Goal: Transaction & Acquisition: Purchase product/service

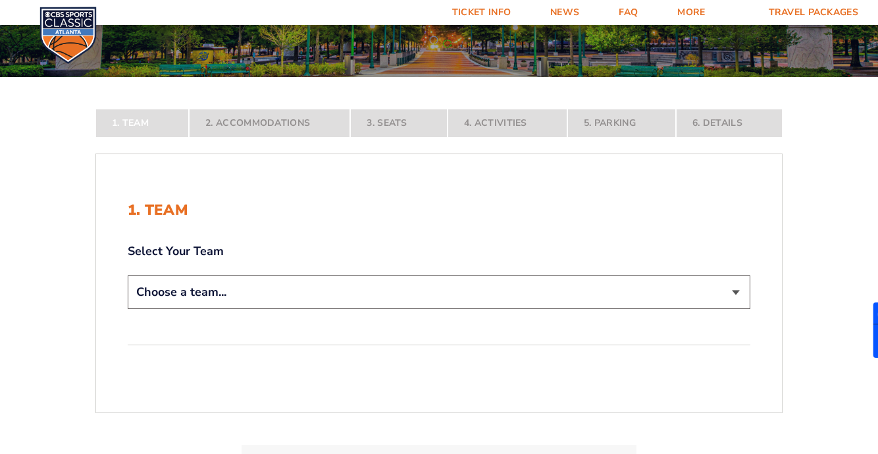
scroll to position [179, 0]
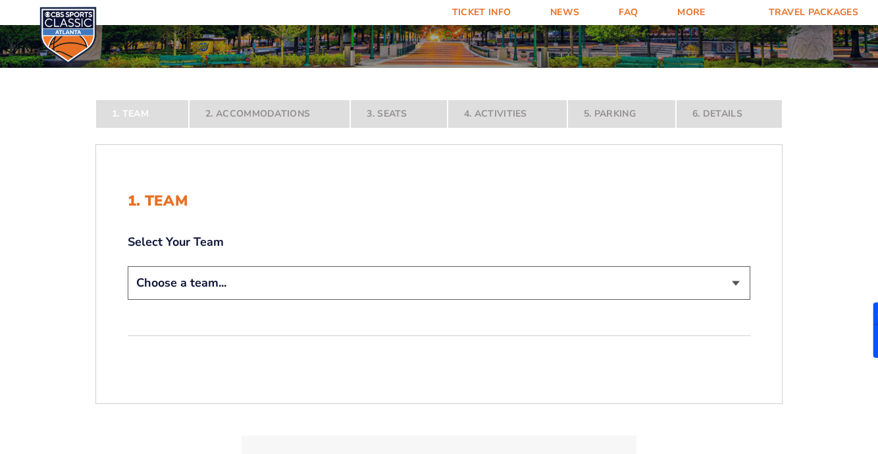
click at [738, 283] on select "Choose a team... Kentucky Wildcats Ohio State Buckeyes North Carolina Tar Heels…" at bounding box center [439, 283] width 623 height 34
select select "12956"
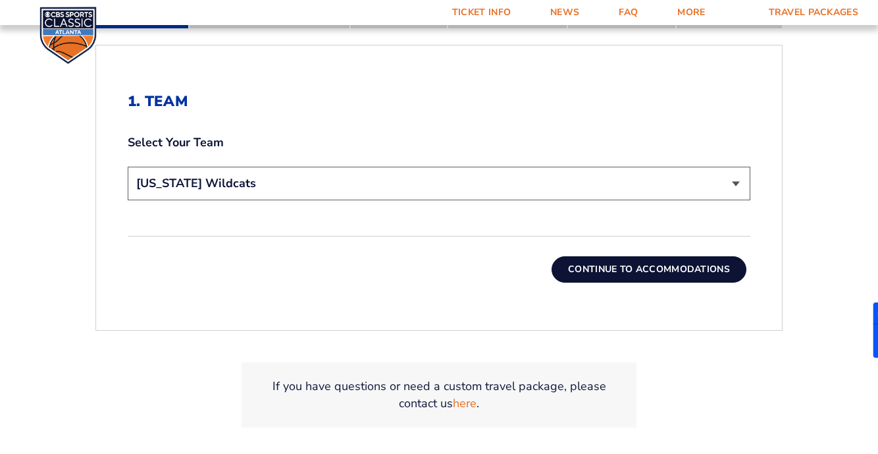
click at [673, 270] on button "Continue To Accommodations" at bounding box center [649, 269] width 195 height 26
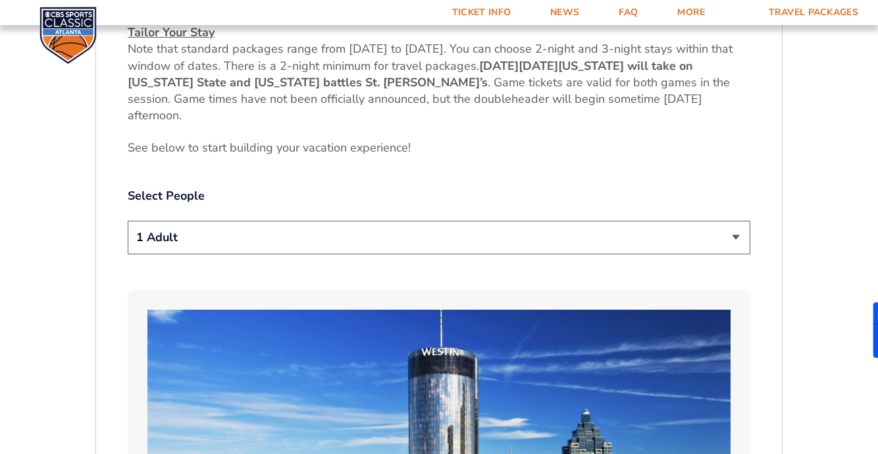
scroll to position [614, 0]
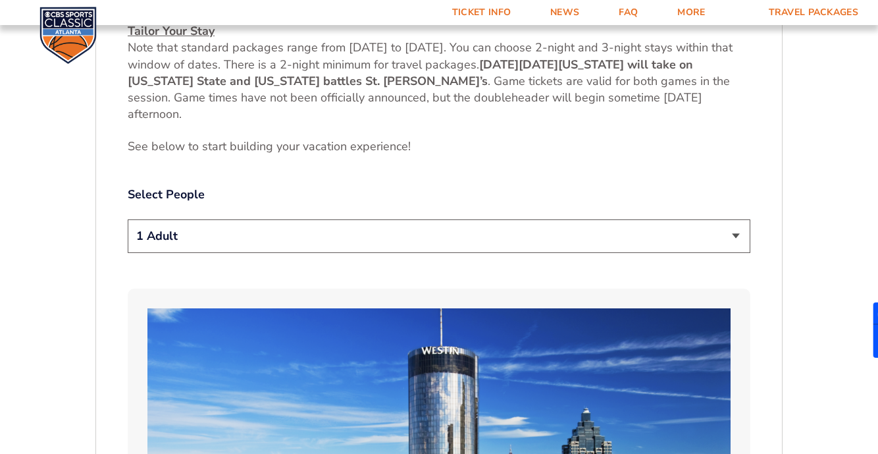
click at [739, 235] on select "1 Adult 2 Adults 3 Adults 4 Adults 2 Adults + 1 Child 2 Adults + 2 Children 2 A…" at bounding box center [439, 236] width 623 height 34
select select "2 Adults + 3 Children"
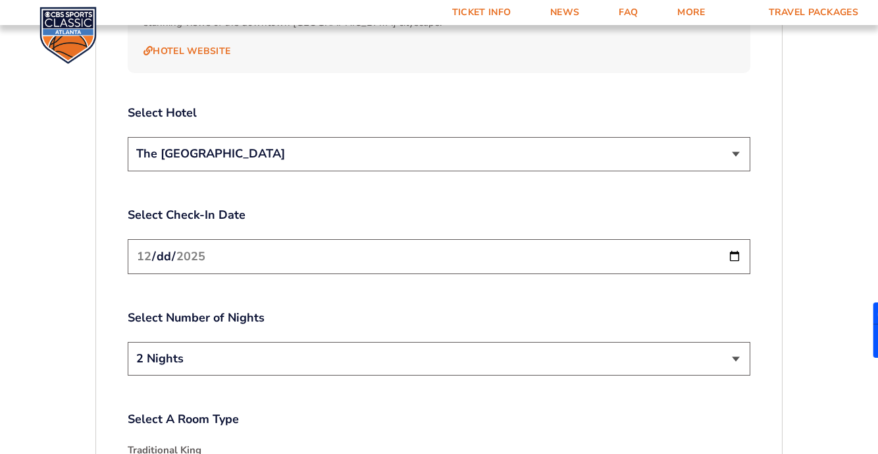
scroll to position [1530, 0]
click at [737, 242] on input "2025-12-19" at bounding box center [439, 255] width 623 height 35
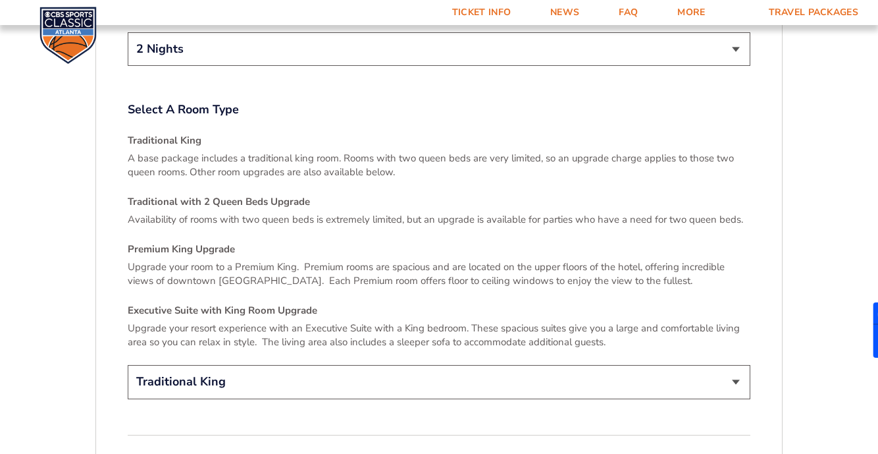
scroll to position [1841, 0]
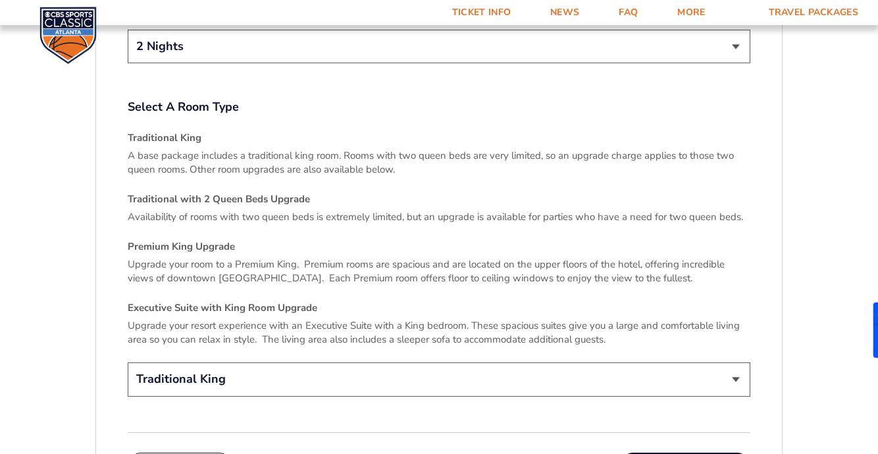
click at [733, 362] on select "Traditional King Traditional with 2 Queen Beds Upgrade (+$45 per night) Premium…" at bounding box center [439, 379] width 623 height 34
select select "Traditional with 2 Queen Beds Upgrade"
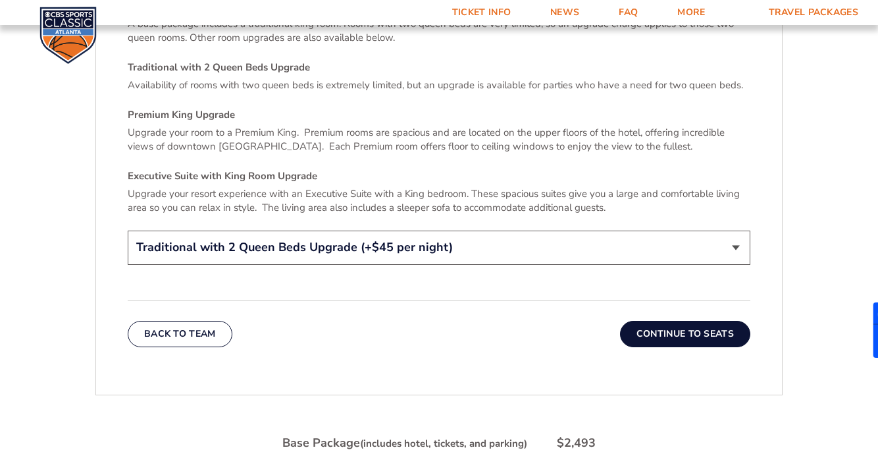
click at [688, 321] on button "Continue To Seats" at bounding box center [685, 334] width 130 height 26
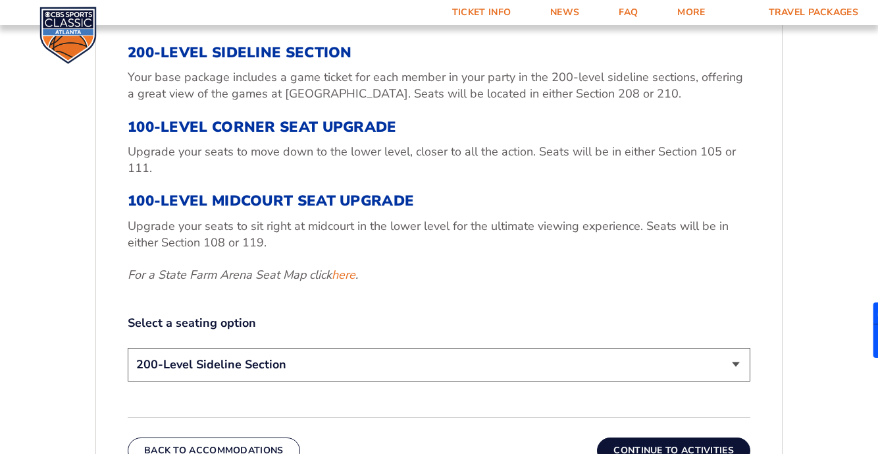
scroll to position [462, 0]
click at [735, 359] on select "200-Level Sideline Section 100-Level Corner Seat Upgrade (+$120 per person) 100…" at bounding box center [439, 364] width 623 height 34
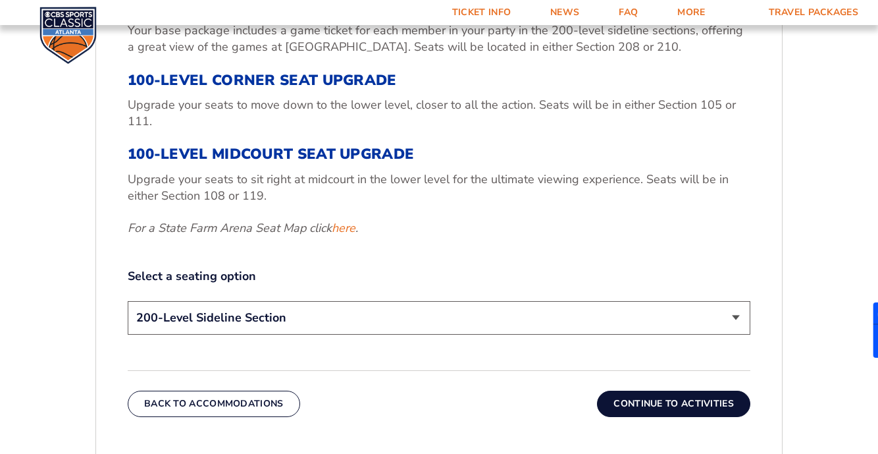
scroll to position [512, 0]
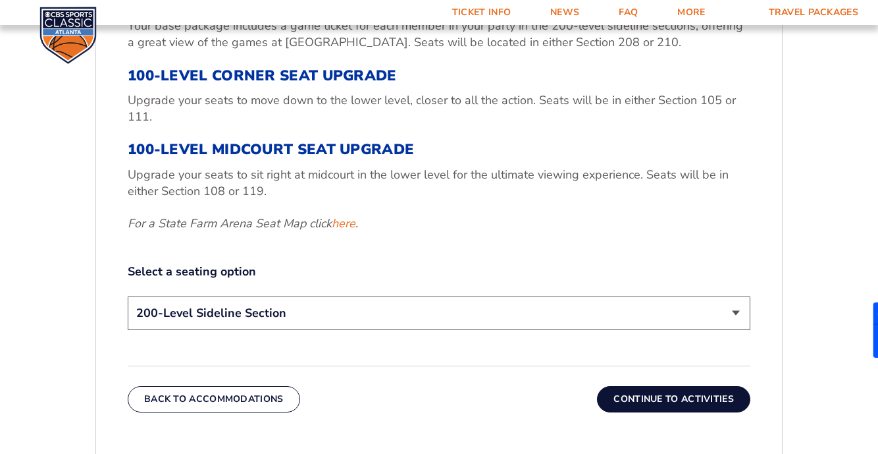
click at [737, 310] on select "200-Level Sideline Section 100-Level Corner Seat Upgrade (+$120 per person) 100…" at bounding box center [439, 313] width 623 height 34
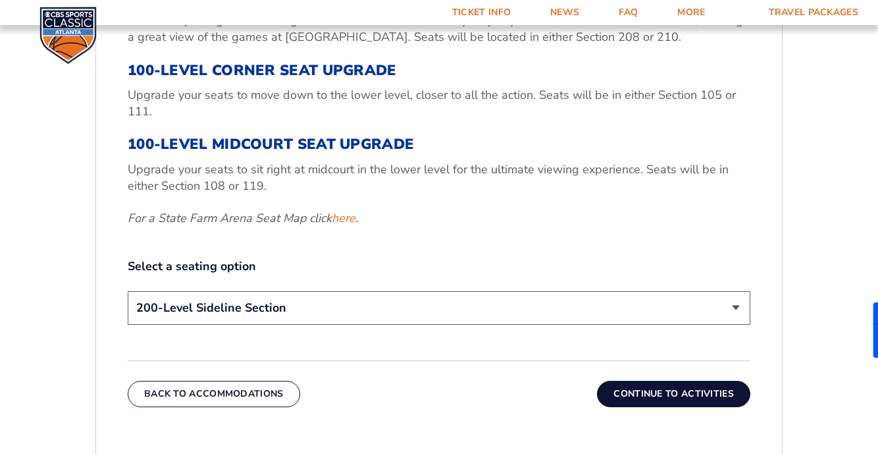
click at [732, 303] on select "200-Level Sideline Section 100-Level Corner Seat Upgrade (+$120 per person) 100…" at bounding box center [439, 308] width 623 height 34
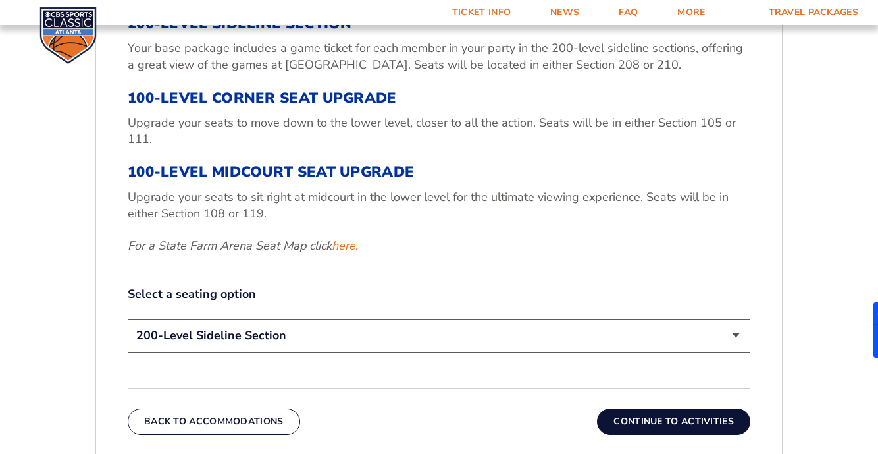
scroll to position [491, 0]
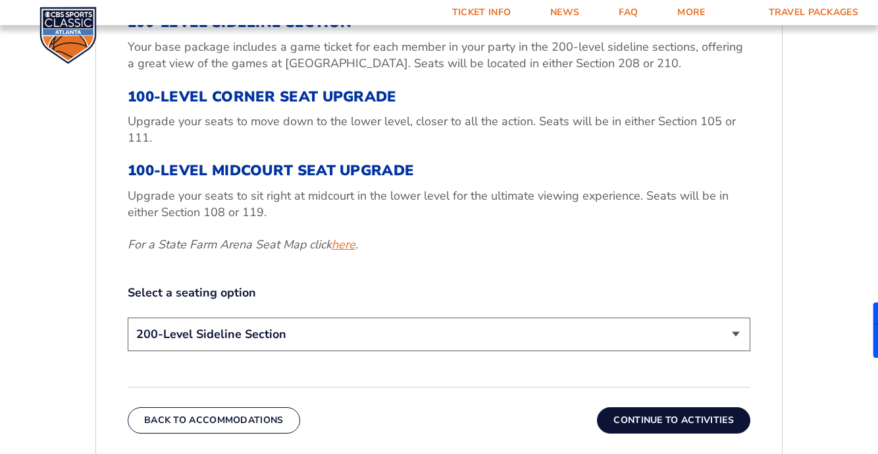
click at [346, 244] on link "here" at bounding box center [344, 244] width 24 height 16
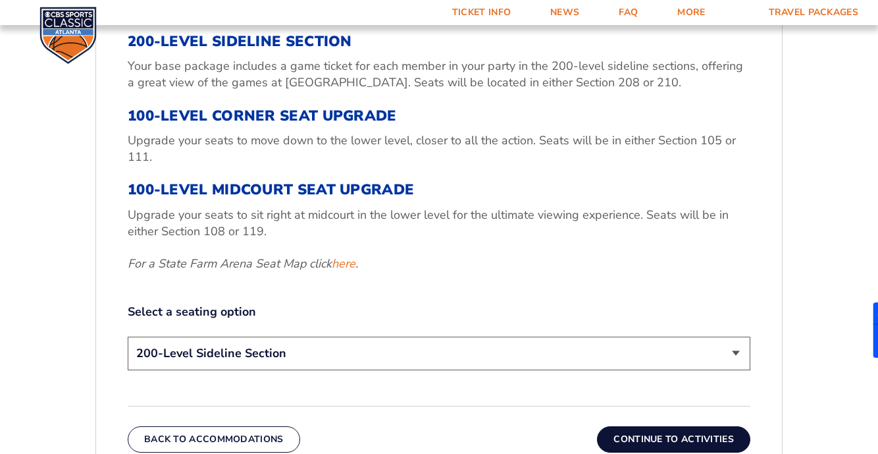
scroll to position [509, 0]
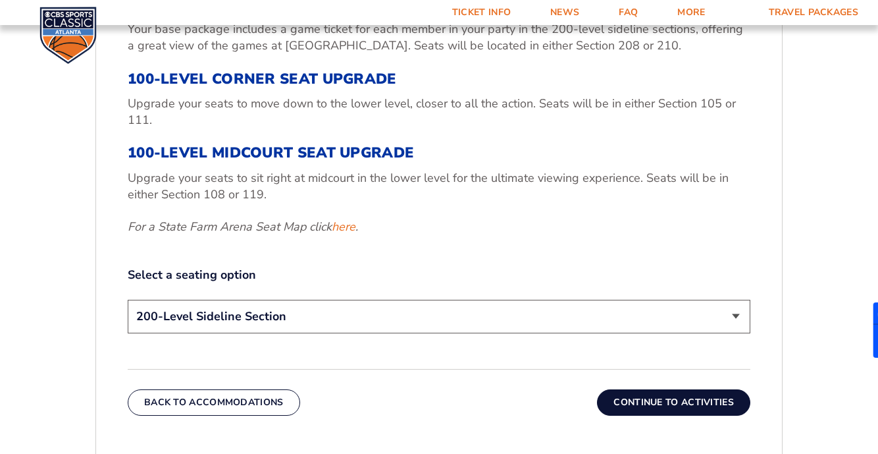
click at [733, 317] on select "200-Level Sideline Section 100-Level Corner Seat Upgrade (+$120 per person) 100…" at bounding box center [439, 317] width 623 height 34
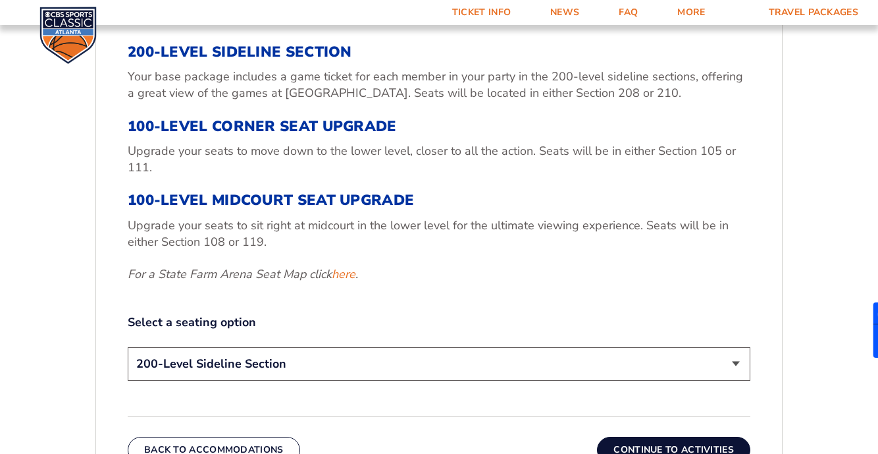
scroll to position [520, 0]
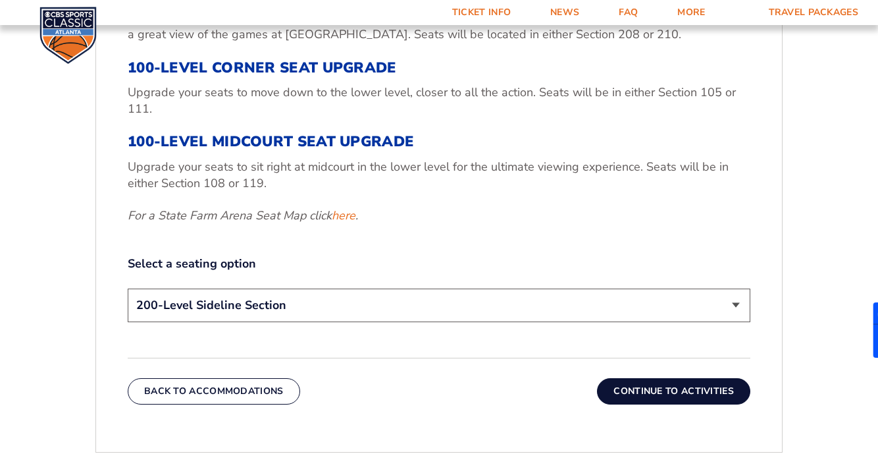
click at [728, 301] on select "200-Level Sideline Section 100-Level Corner Seat Upgrade (+$120 per person) 100…" at bounding box center [439, 305] width 623 height 34
select select "100-Level Corner Seat Upgrade"
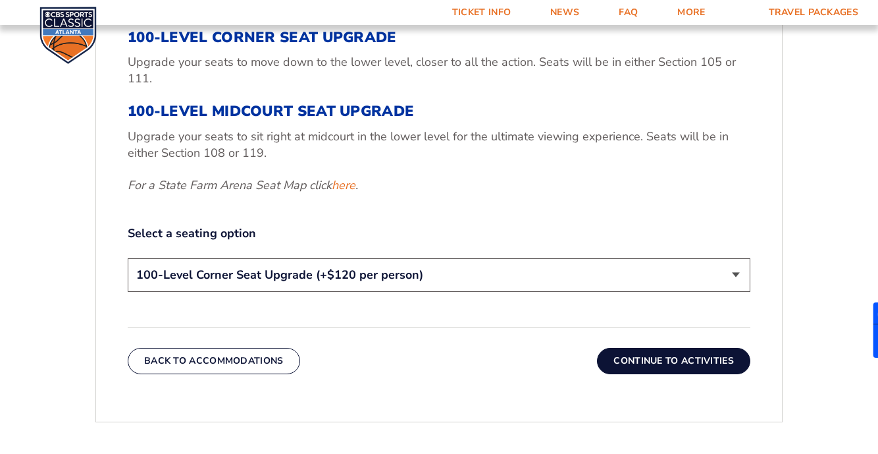
click at [721, 363] on button "Continue To Activities" at bounding box center [673, 361] width 153 height 26
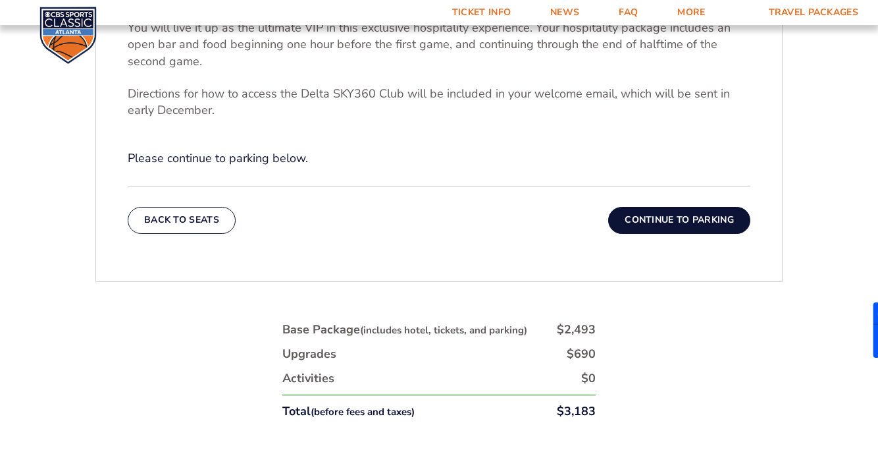
scroll to position [529, 0]
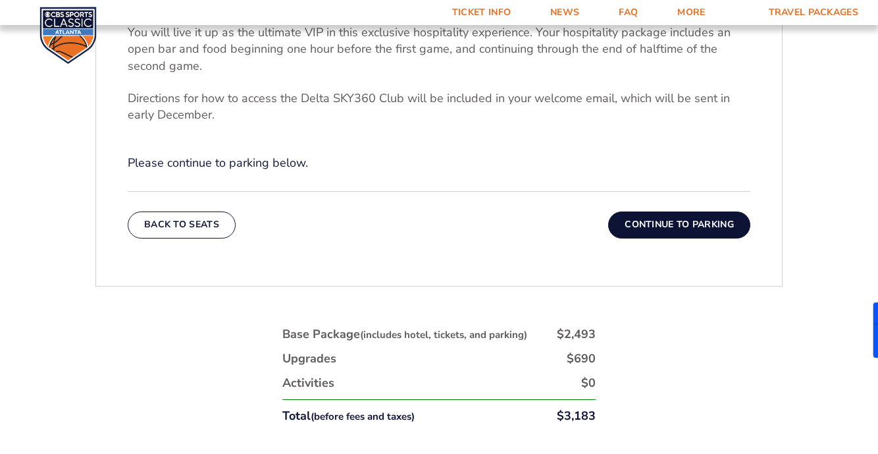
click at [708, 227] on button "Continue To Parking" at bounding box center [679, 224] width 142 height 26
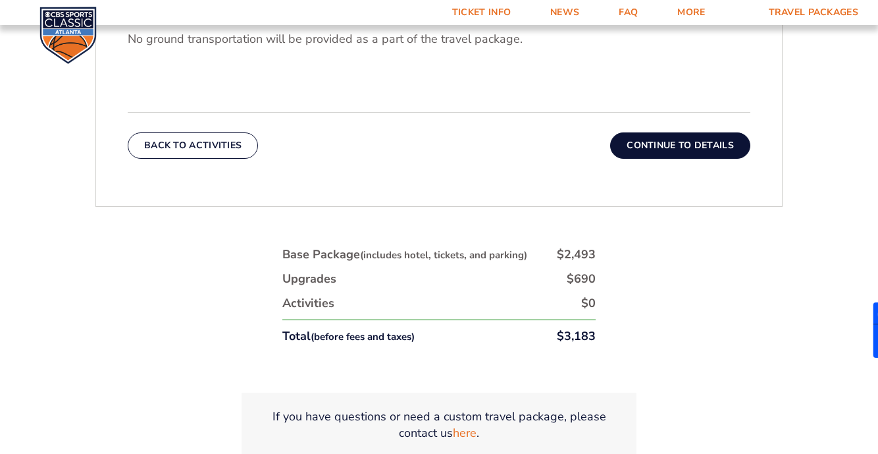
scroll to position [537, 0]
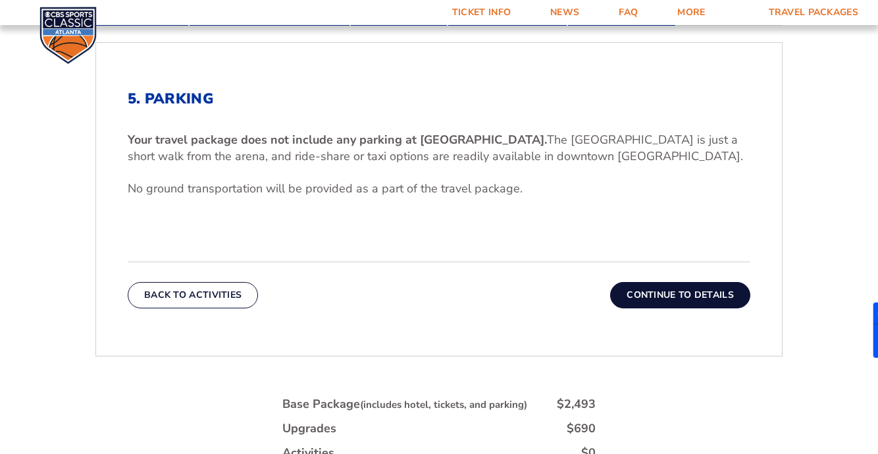
click at [680, 290] on button "Continue To Details" at bounding box center [680, 295] width 140 height 26
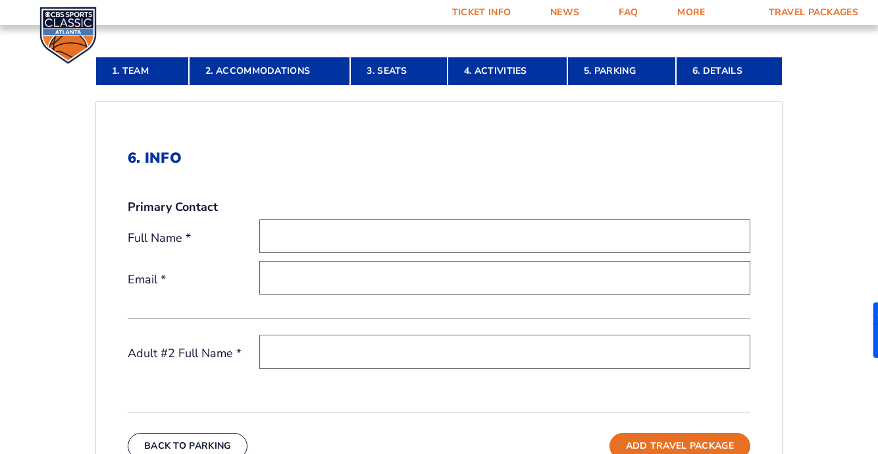
scroll to position [320, 0]
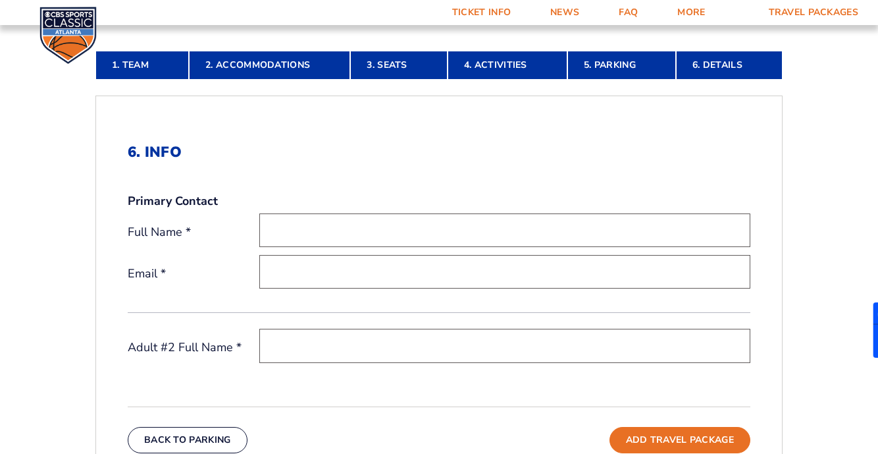
click at [571, 234] on input "text" at bounding box center [504, 230] width 491 height 34
type input "Joseph"
click at [552, 279] on input "email" at bounding box center [504, 272] width 491 height 34
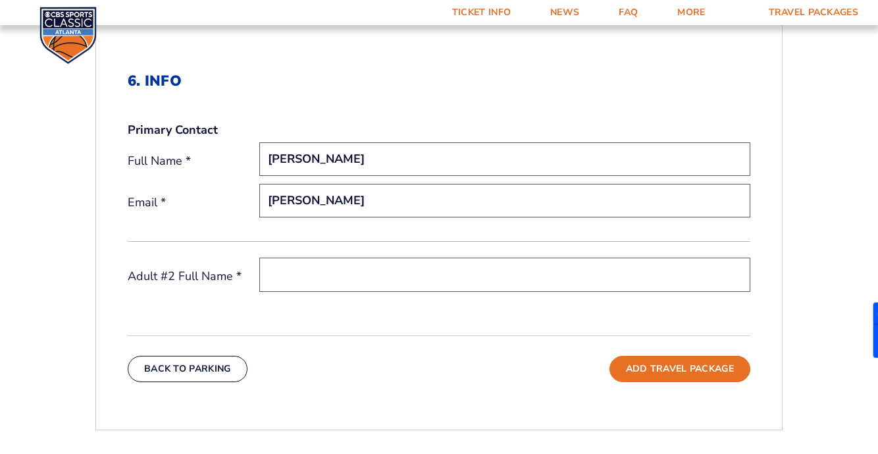
scroll to position [393, 0]
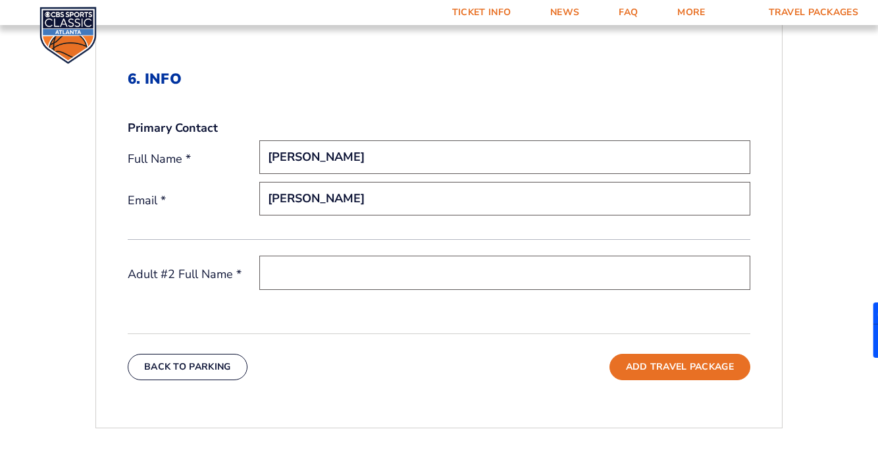
type input "Quinn"
click at [462, 169] on input "Joseph" at bounding box center [504, 157] width 491 height 34
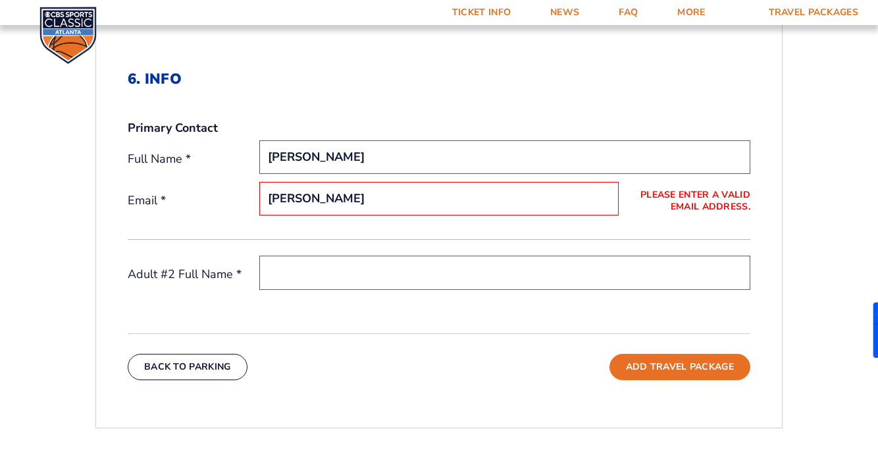
type input "[PERSON_NAME]"
click at [422, 206] on input "Quinn" at bounding box center [438, 199] width 359 height 34
type input "Q"
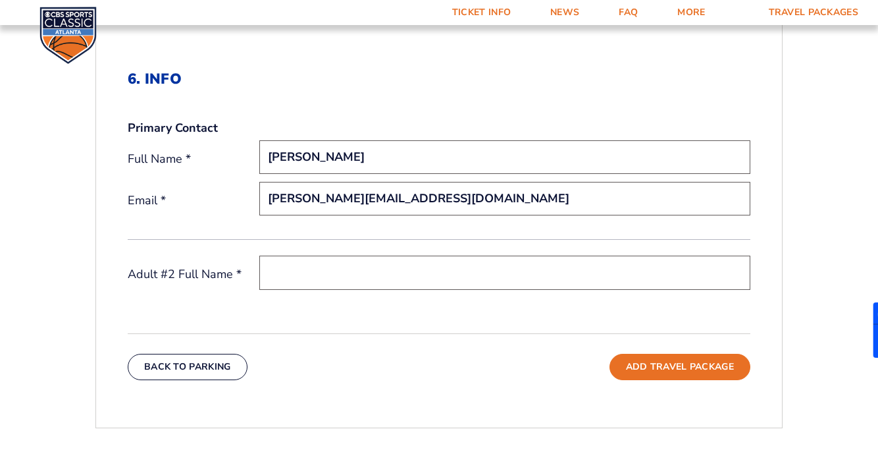
type input "[PERSON_NAME][EMAIL_ADDRESS][DOMAIN_NAME]"
click at [402, 272] on input "text" at bounding box center [504, 272] width 491 height 34
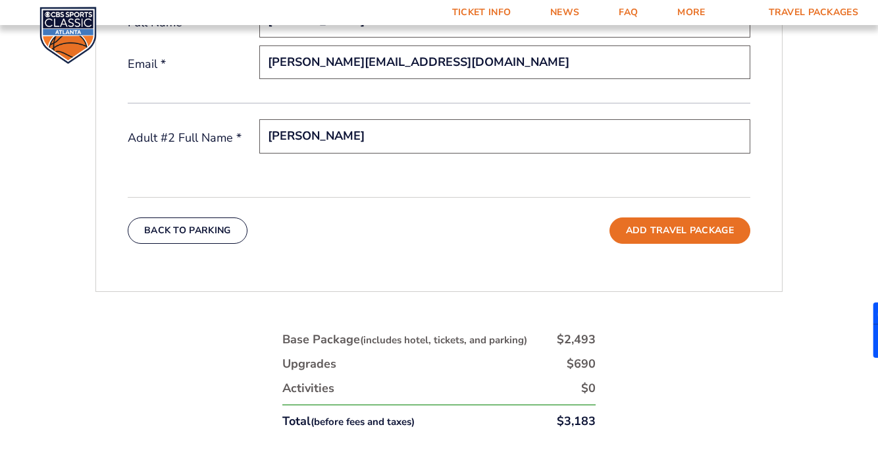
scroll to position [514, 0]
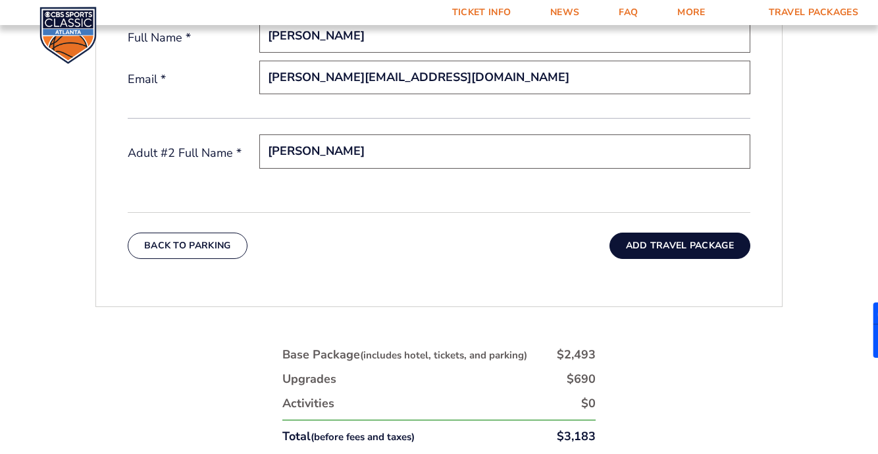
type input "[PERSON_NAME]"
click at [641, 238] on button "Add Travel Package" at bounding box center [680, 245] width 141 height 26
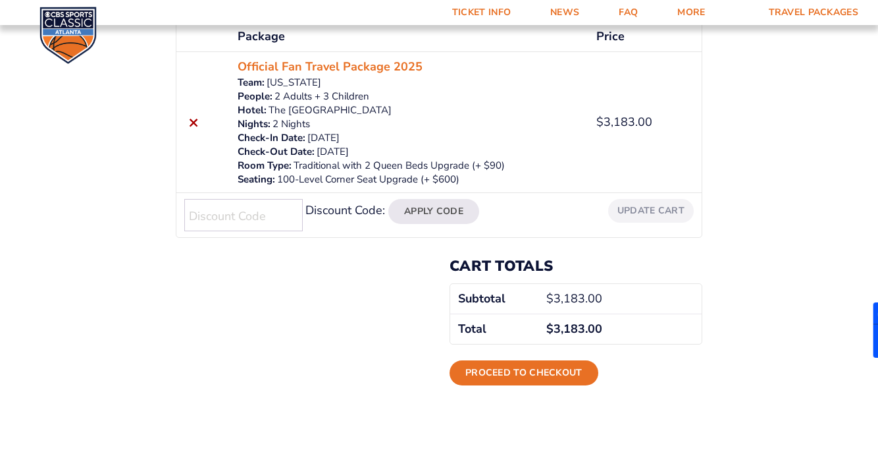
scroll to position [246, 0]
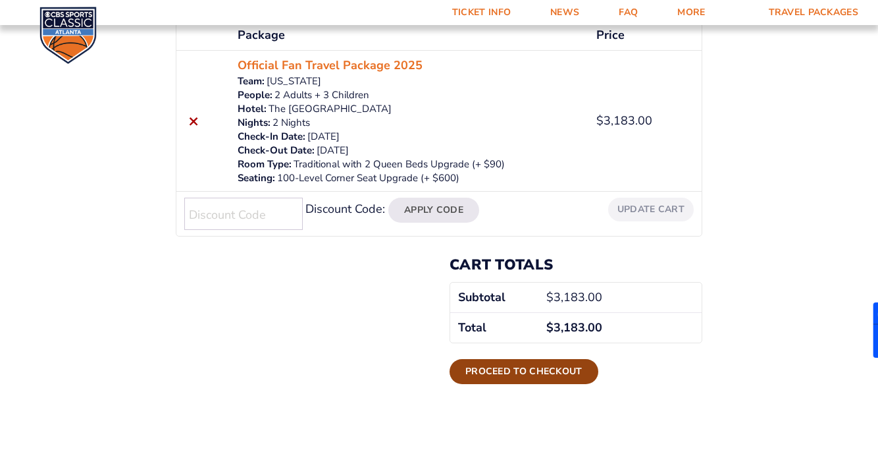
click at [562, 375] on link "Proceed to checkout" at bounding box center [524, 371] width 149 height 25
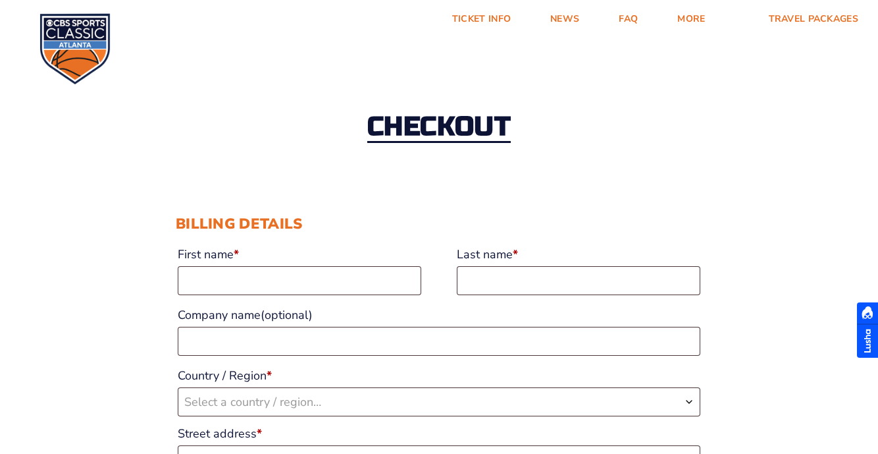
scroll to position [56, 0]
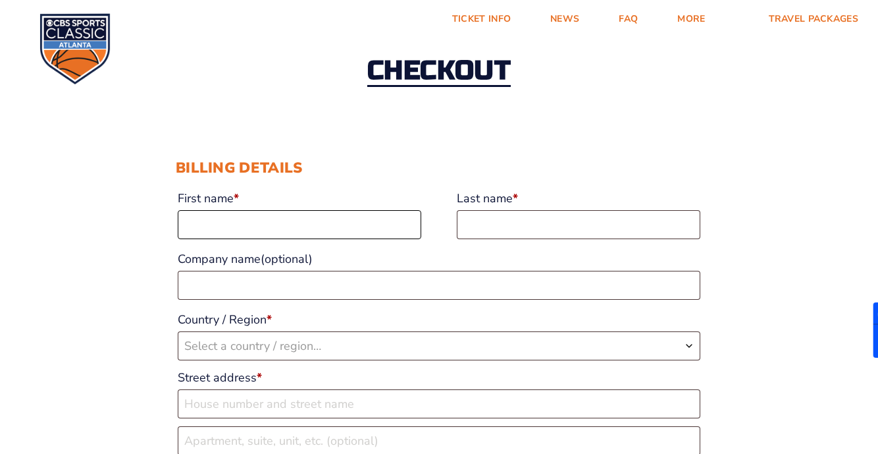
click at [383, 216] on input "First name *" at bounding box center [300, 224] width 244 height 29
type input "Joseph"
click at [527, 226] on input "Last name *" at bounding box center [579, 224] width 244 height 29
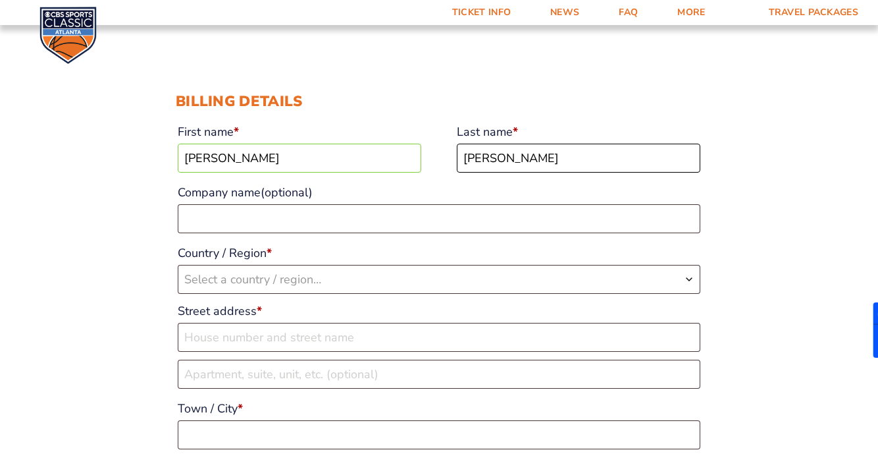
scroll to position [123, 0]
type input "Quinn"
click at [480, 275] on span "Select a country / region…" at bounding box center [438, 279] width 521 height 28
click at [479, 277] on span "Select a country / region…" at bounding box center [438, 279] width 521 height 28
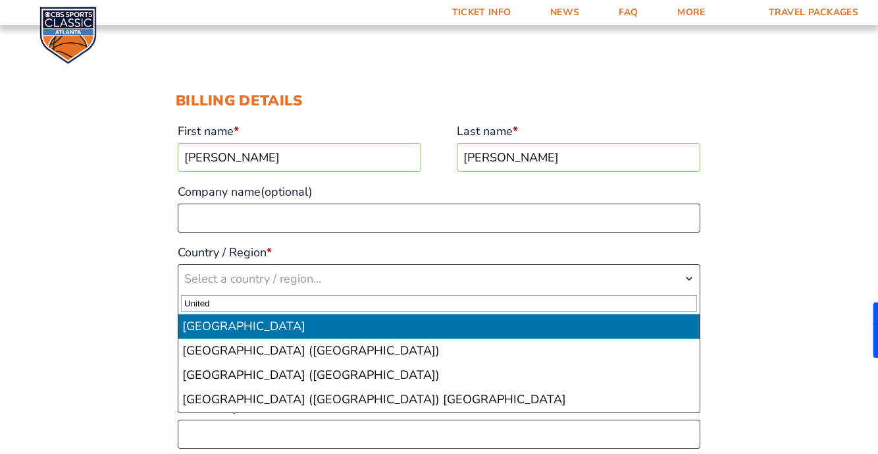
type input "United"
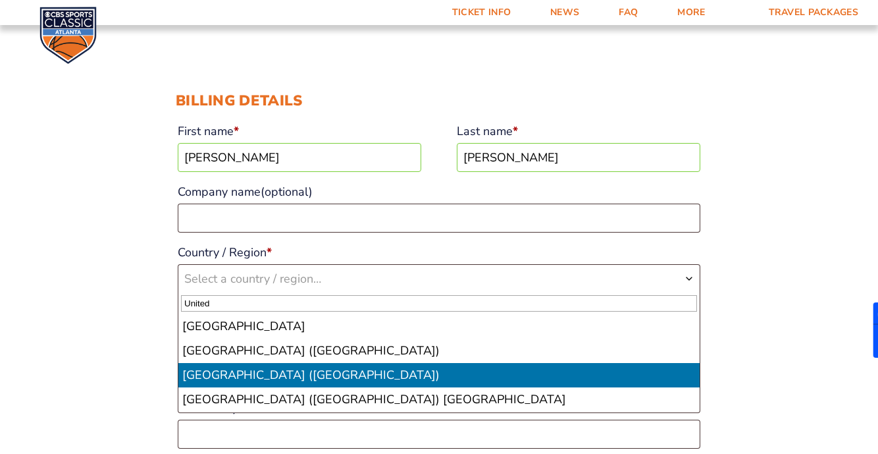
select select "US"
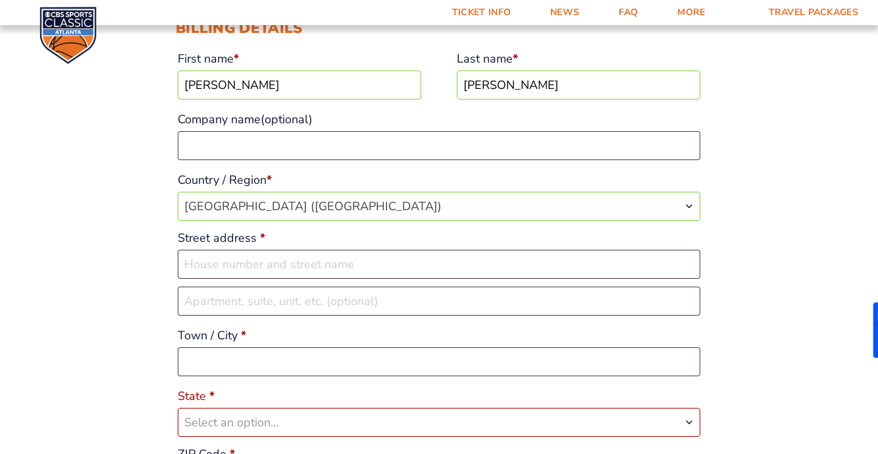
scroll to position [198, 0]
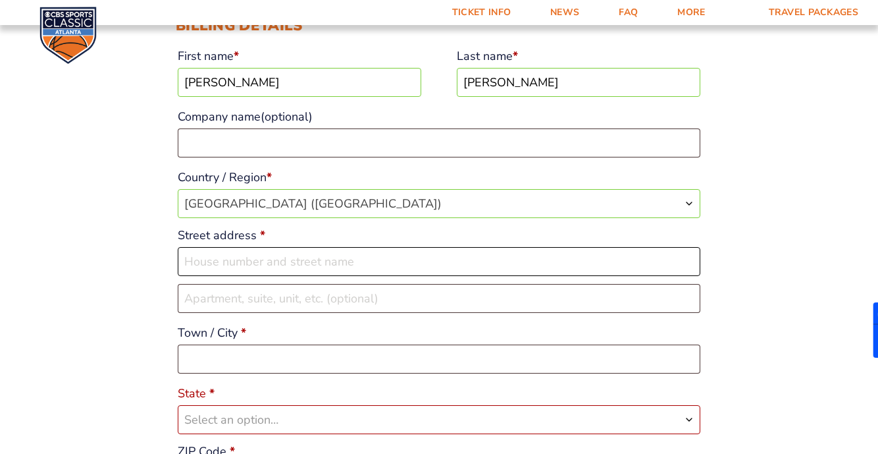
click at [406, 269] on input "Street address *" at bounding box center [439, 261] width 523 height 29
type input "[STREET_ADDRESS]"
click at [400, 300] on input "Apartment, suite, unit, etc. (optional)" at bounding box center [439, 298] width 523 height 29
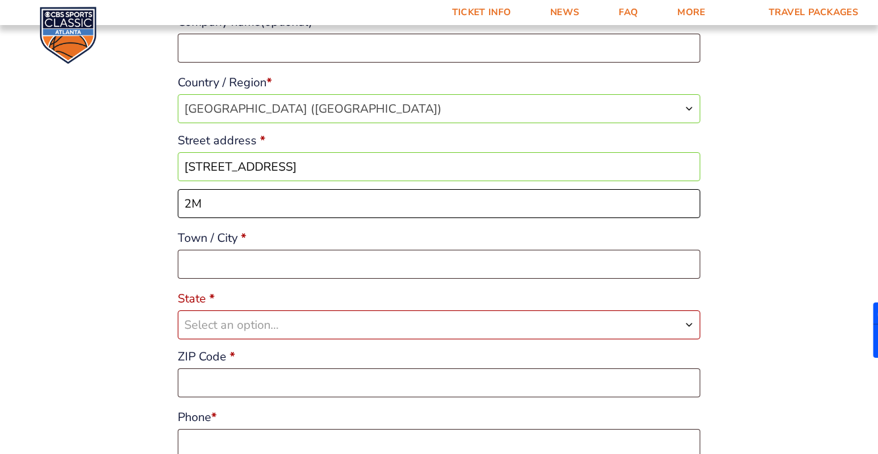
scroll to position [305, 0]
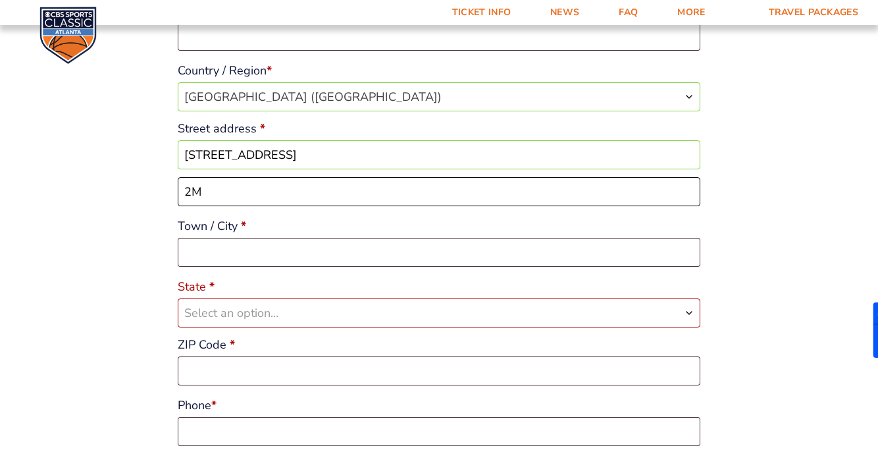
type input "2M"
click at [407, 261] on input "Town / City *" at bounding box center [439, 252] width 523 height 29
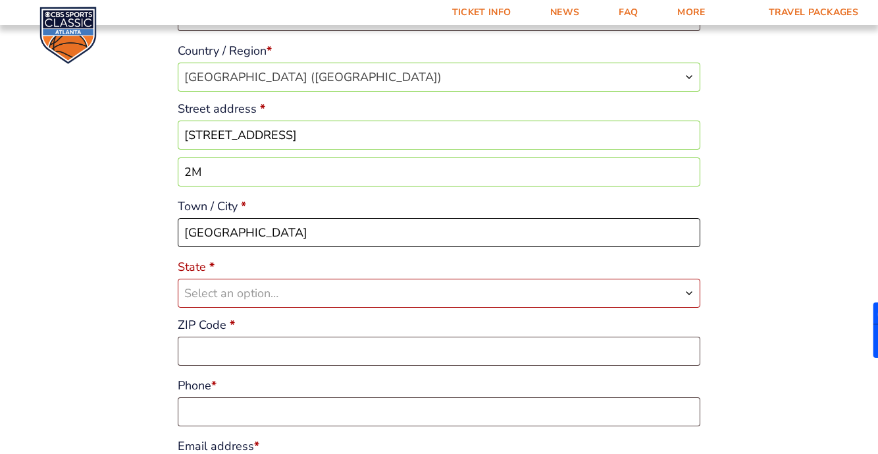
scroll to position [331, 0]
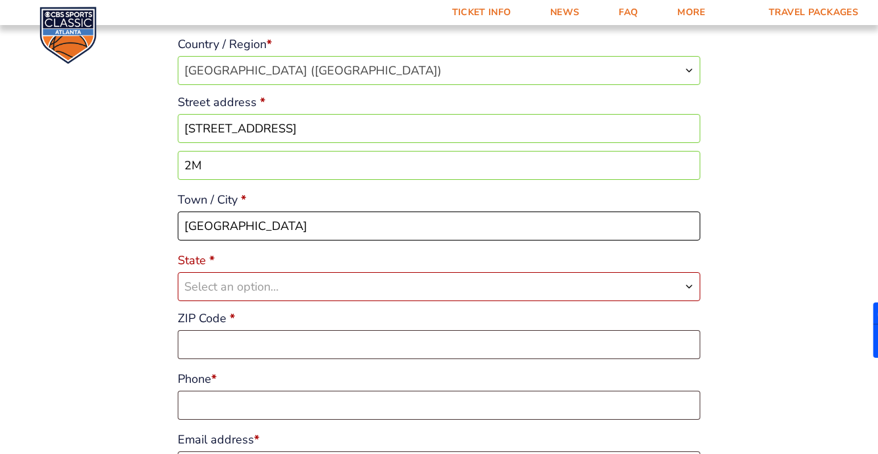
type input "Brooklyn"
click at [448, 284] on span "Select an option…" at bounding box center [438, 287] width 521 height 28
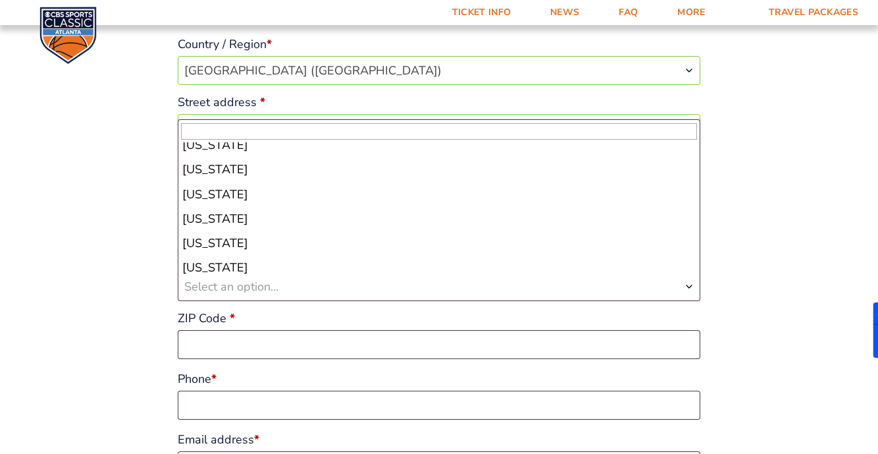
scroll to position [700, 0]
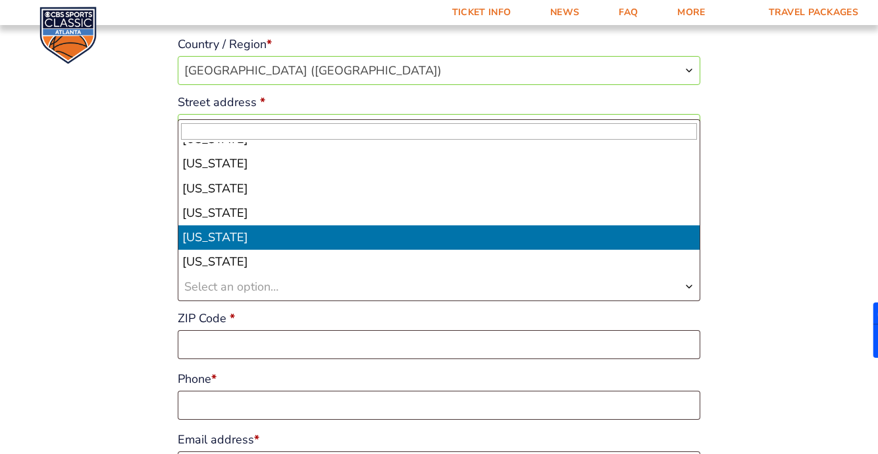
select select "NY"
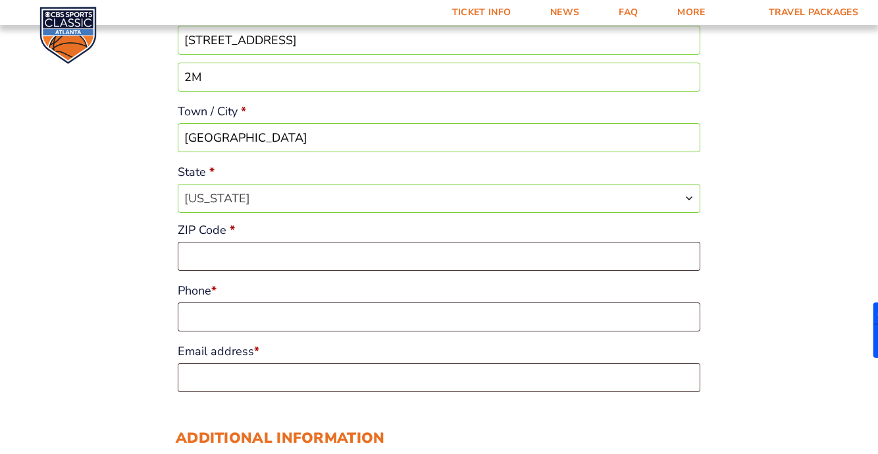
scroll to position [423, 0]
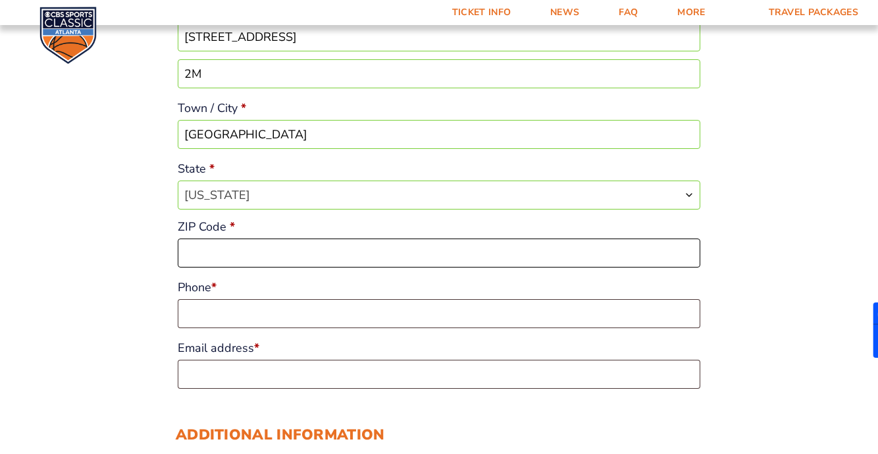
click at [461, 261] on input "ZIP Code *" at bounding box center [439, 252] width 523 height 29
type input "11201"
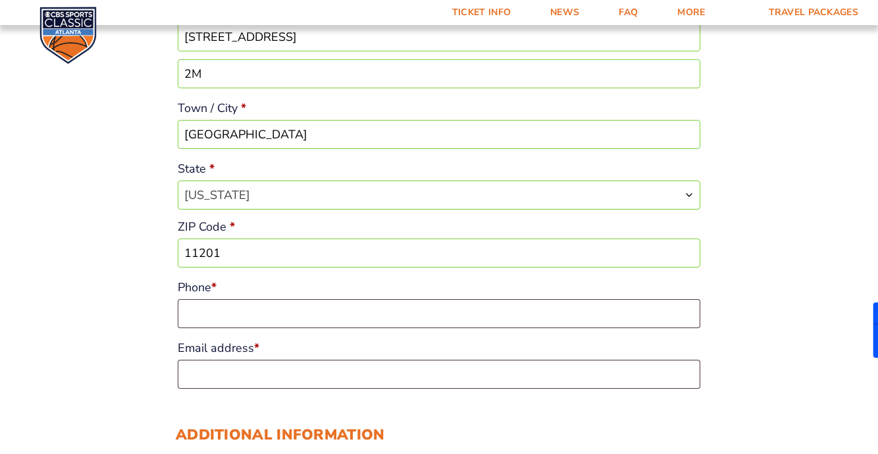
click at [196, 311] on input "Phone *" at bounding box center [439, 313] width 523 height 29
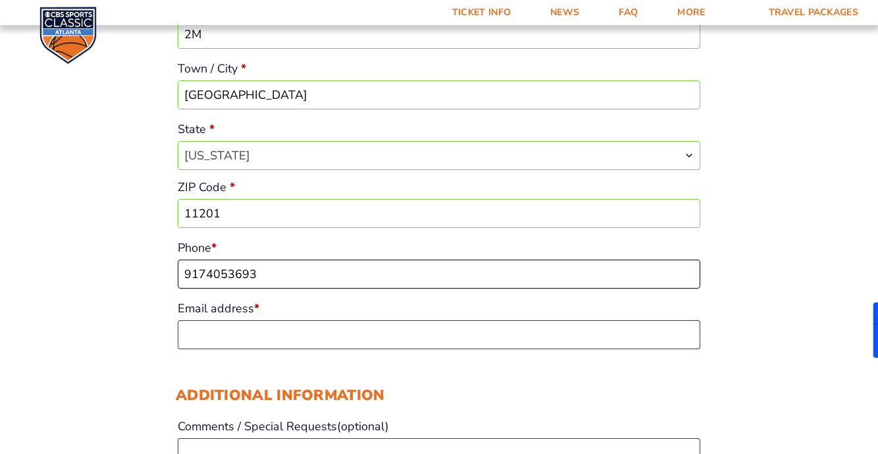
scroll to position [473, 0]
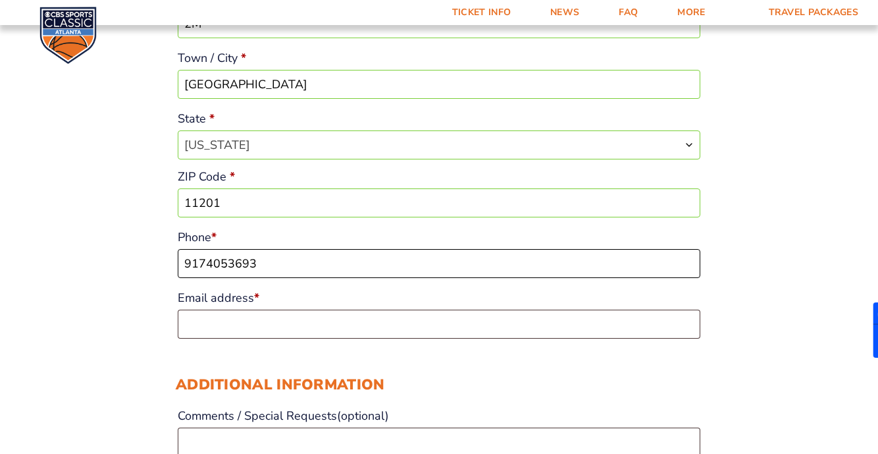
type input "9174053693"
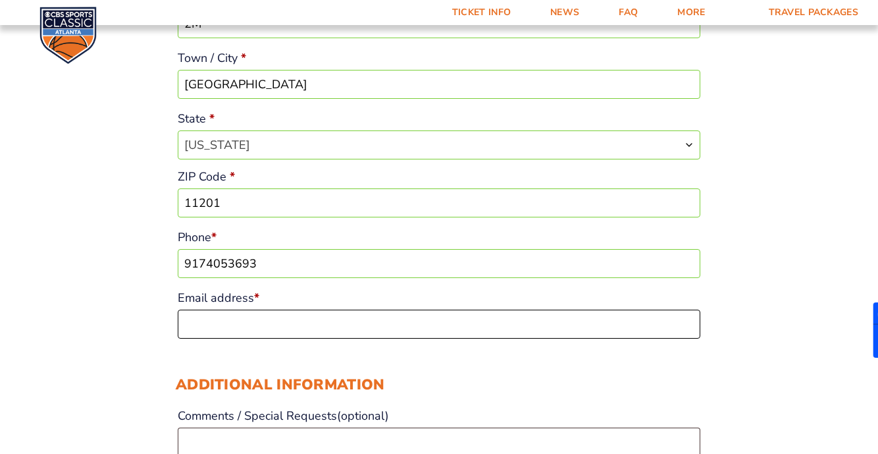
click at [213, 327] on input "Email address *" at bounding box center [439, 323] width 523 height 29
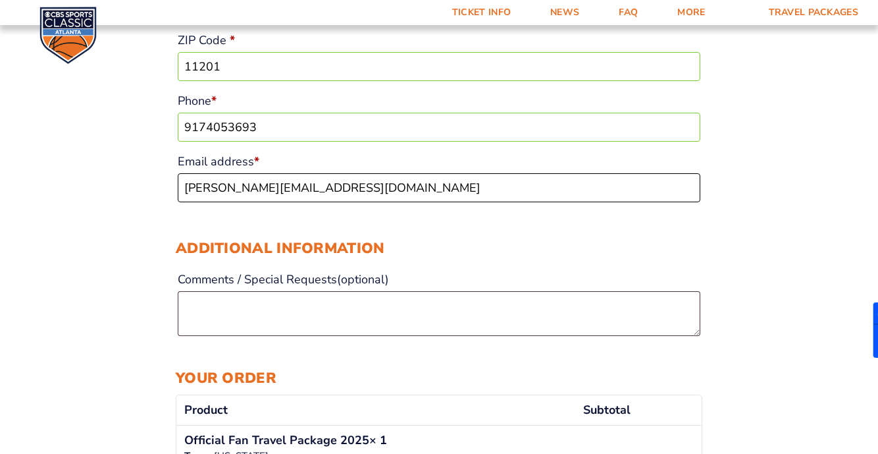
type input "[PERSON_NAME][EMAIL_ADDRESS][DOMAIN_NAME]"
click at [233, 332] on textarea "Comments / Special Requests (optional)" at bounding box center [439, 313] width 523 height 45
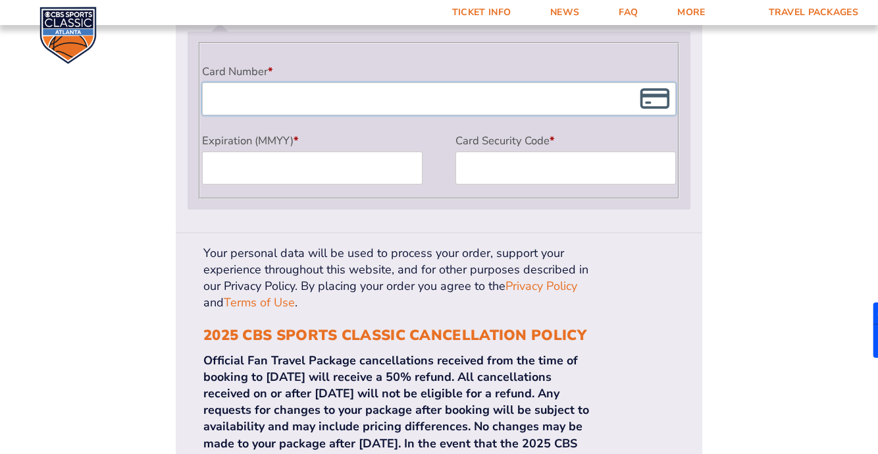
scroll to position [1244, 0]
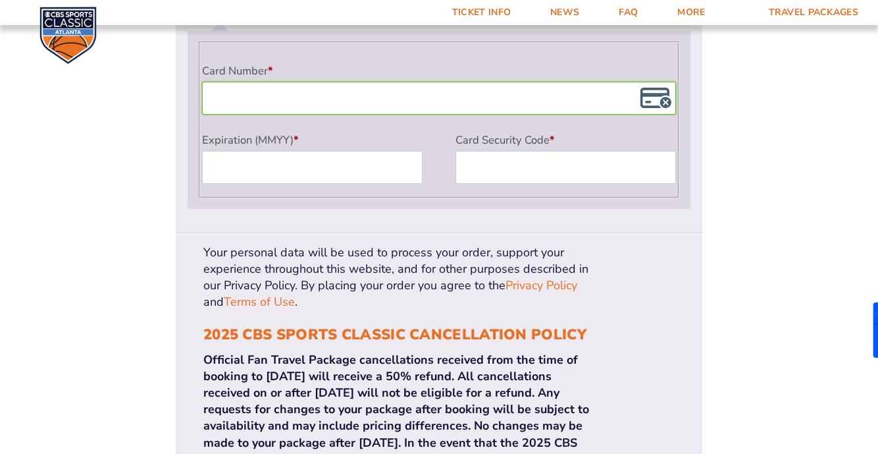
click at [229, 226] on ul "Payment Info Card Number * Expiration (MMYY) * Card Security Code *" at bounding box center [439, 120] width 527 height 224
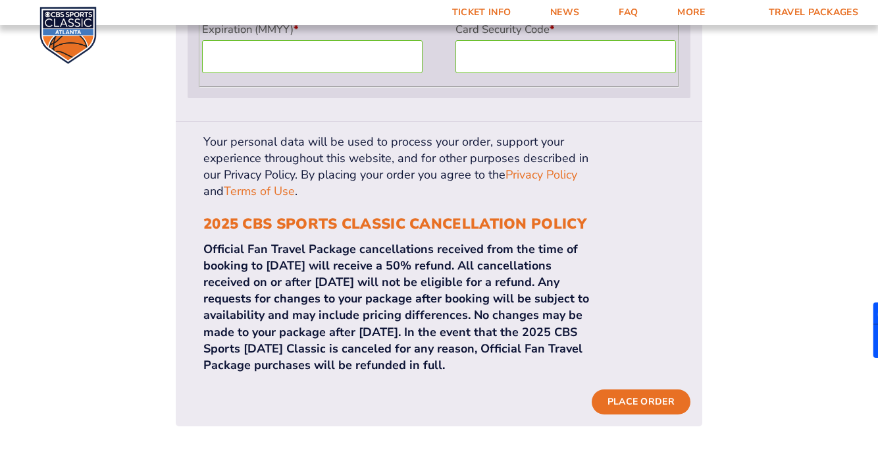
scroll to position [1352, 0]
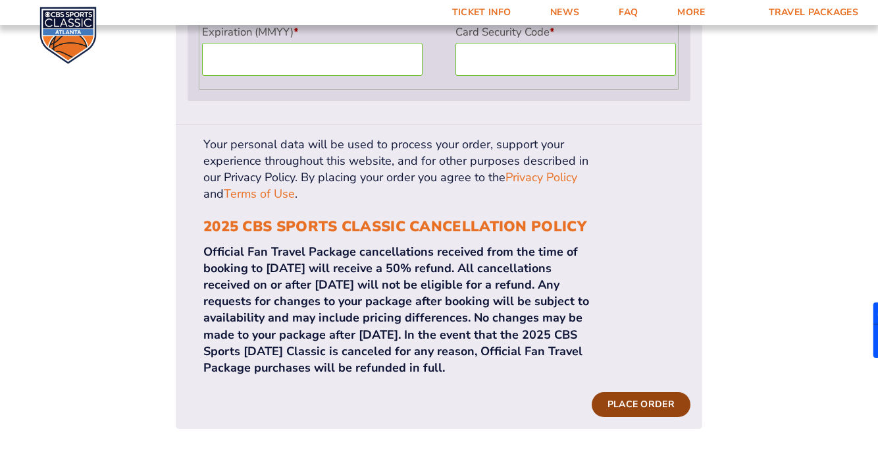
click at [648, 392] on button "Place order" at bounding box center [641, 404] width 99 height 25
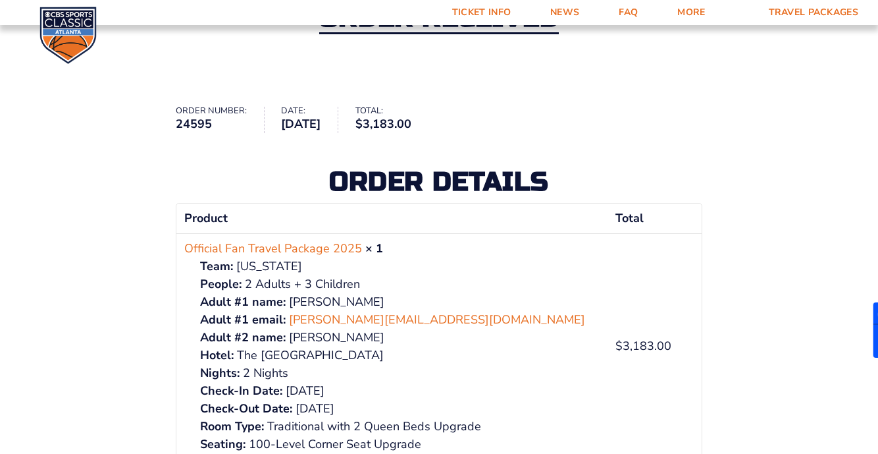
scroll to position [88, 0]
